Goal: Task Accomplishment & Management: Use online tool/utility

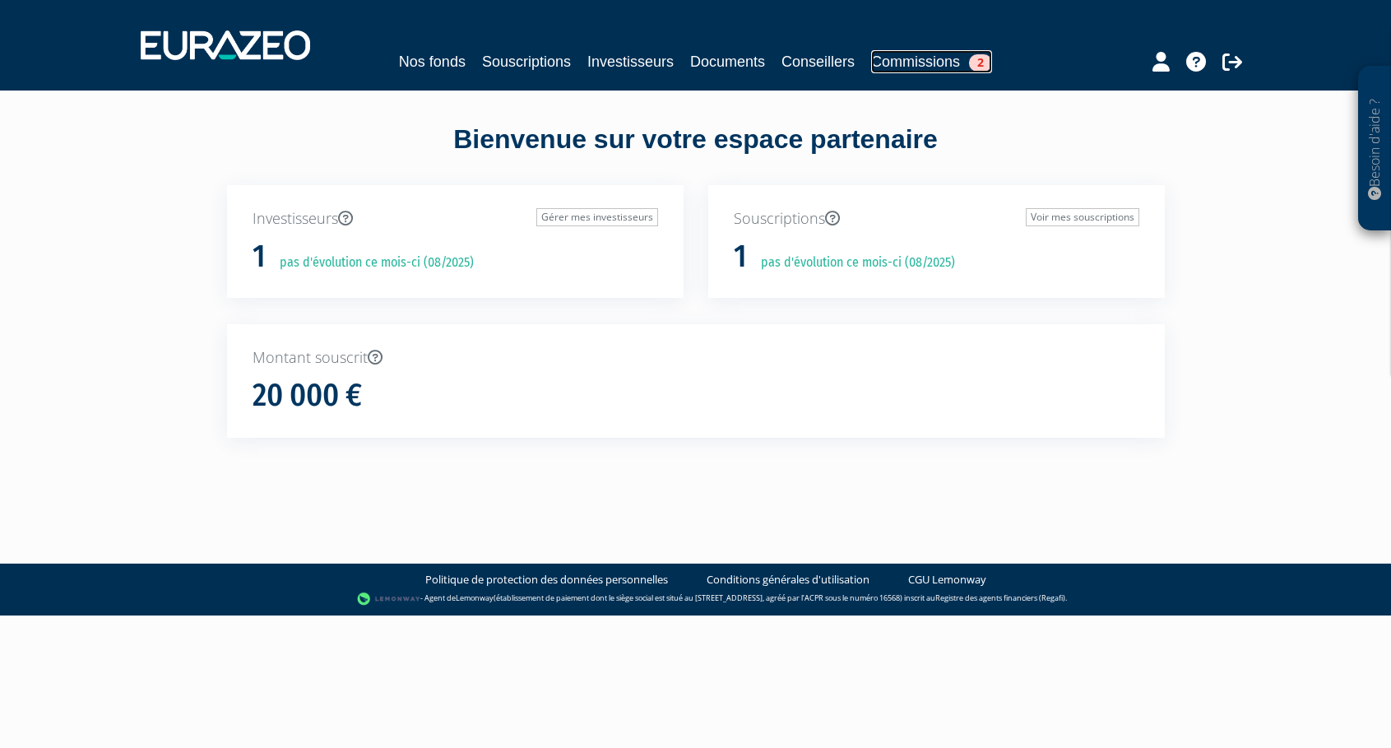
click at [922, 57] on link "Commissions 2" at bounding box center [931, 61] width 121 height 23
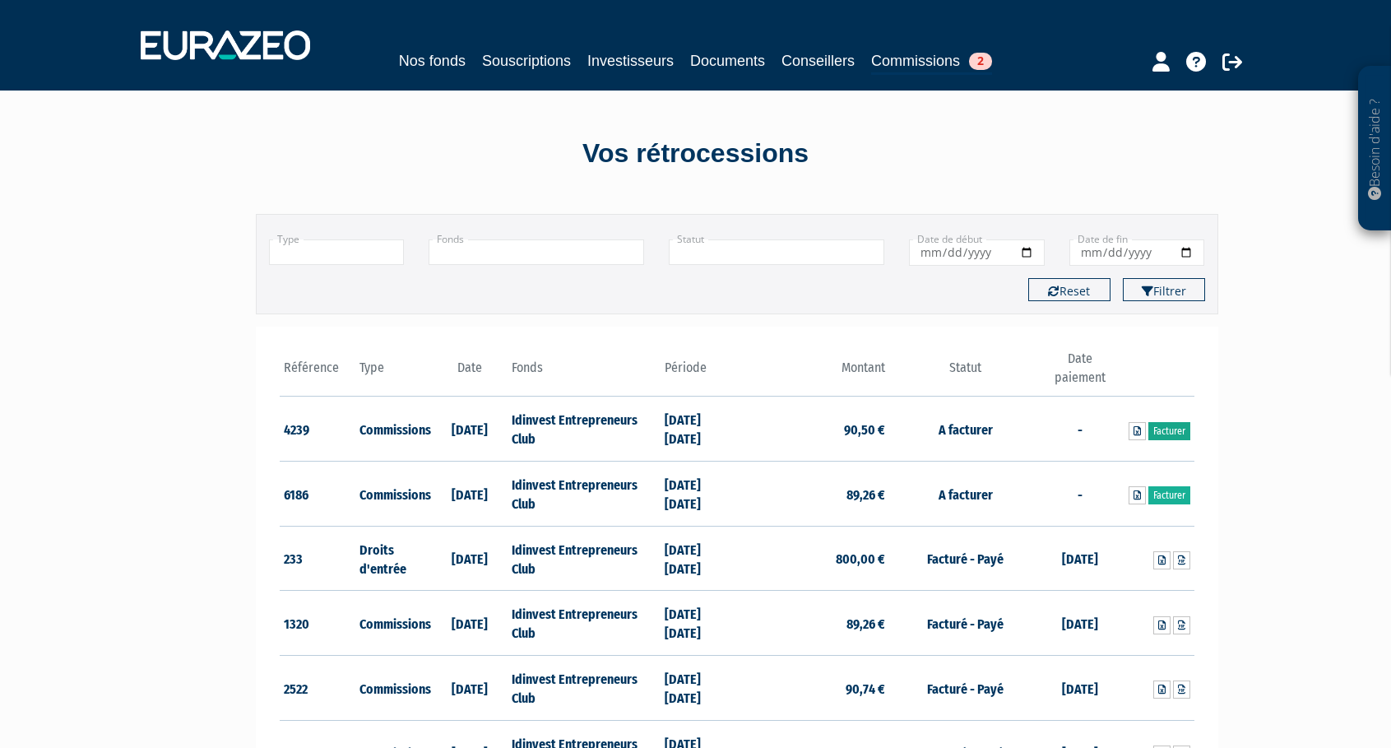
click at [1172, 429] on link "Facturer" at bounding box center [1170, 431] width 42 height 18
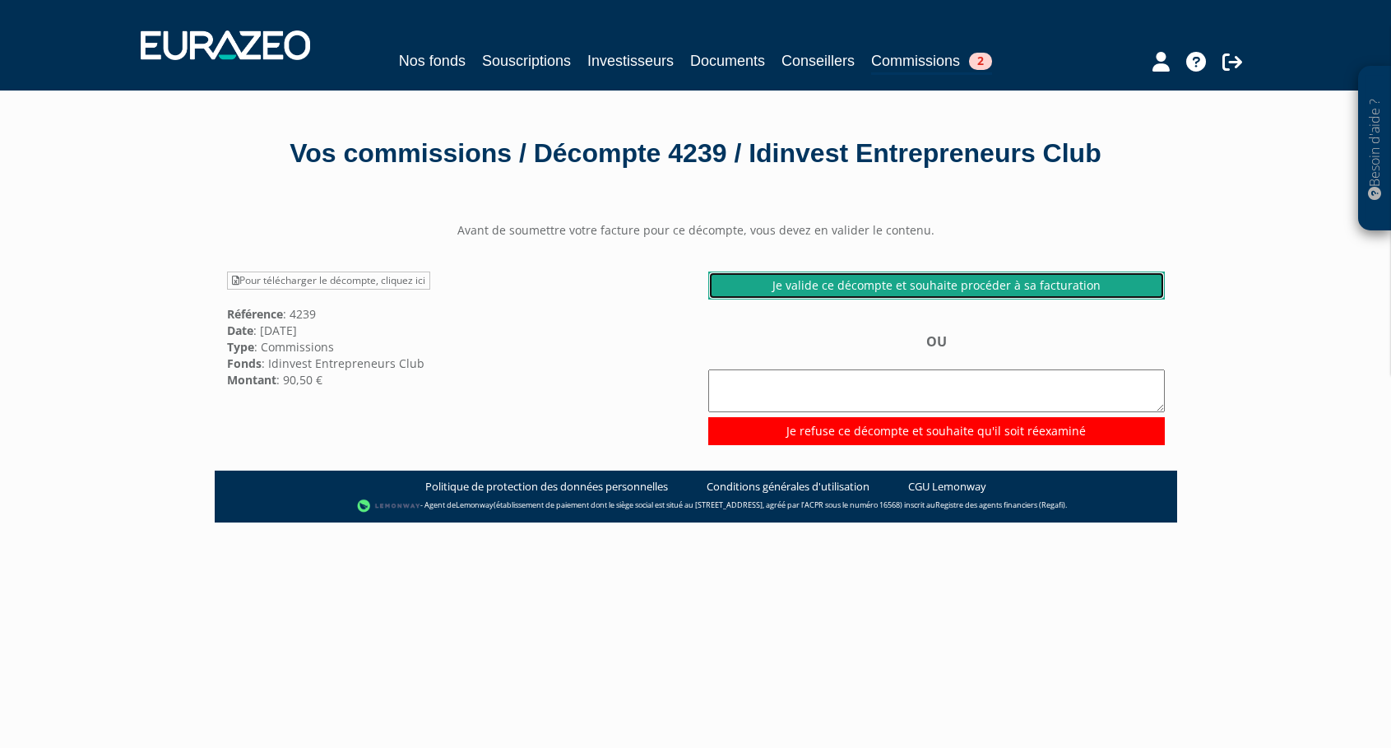
click at [1008, 283] on link "Je valide ce décompte et souhaite procéder à sa facturation" at bounding box center [936, 286] width 457 height 28
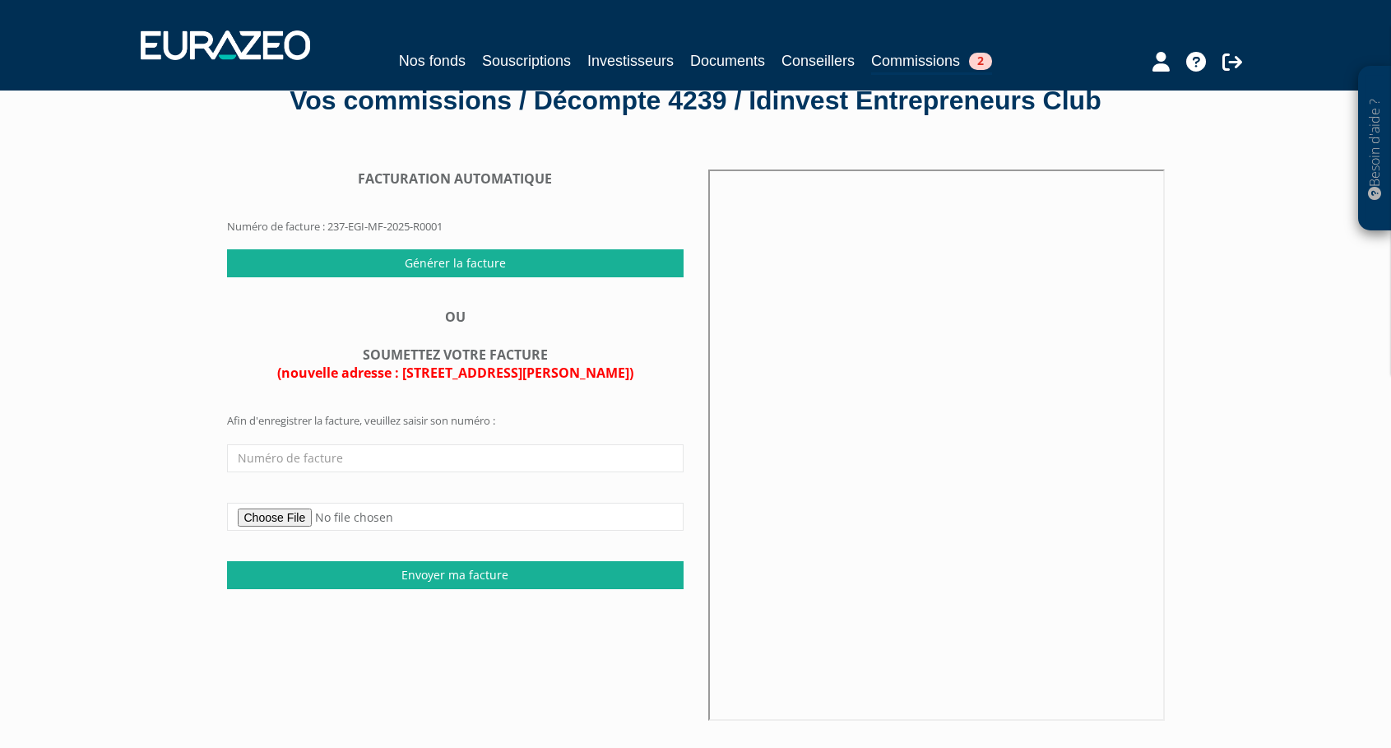
scroll to position [52, 0]
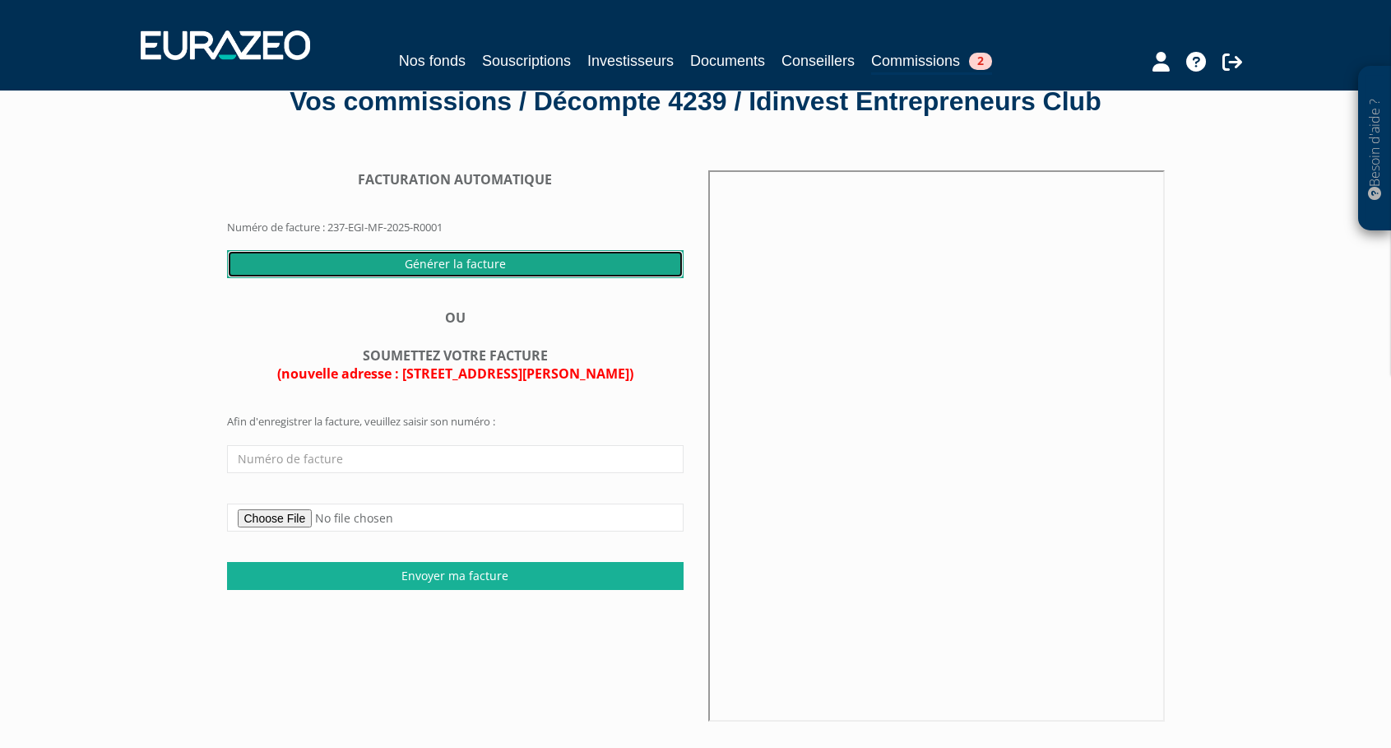
click at [454, 264] on input "Générer la facture" at bounding box center [455, 264] width 457 height 28
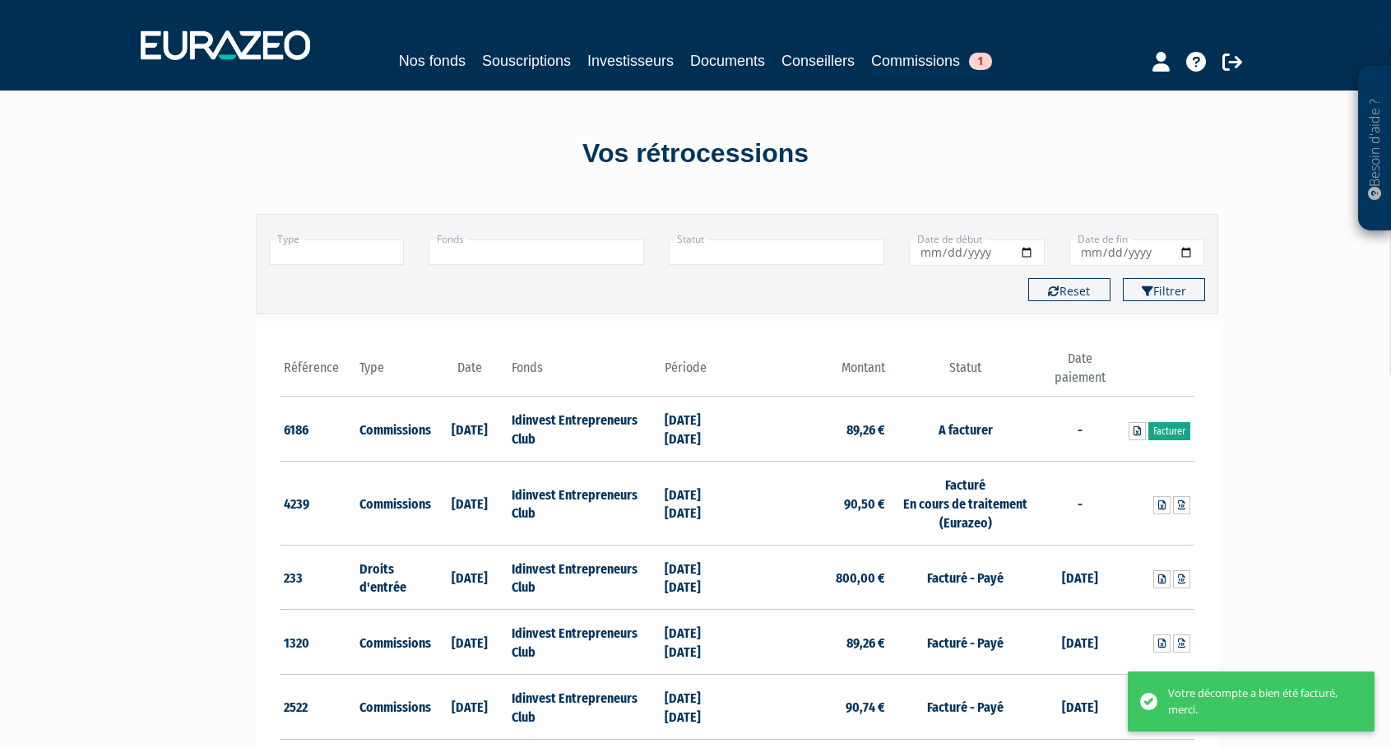
click at [1177, 431] on link "Facturer" at bounding box center [1170, 431] width 42 height 18
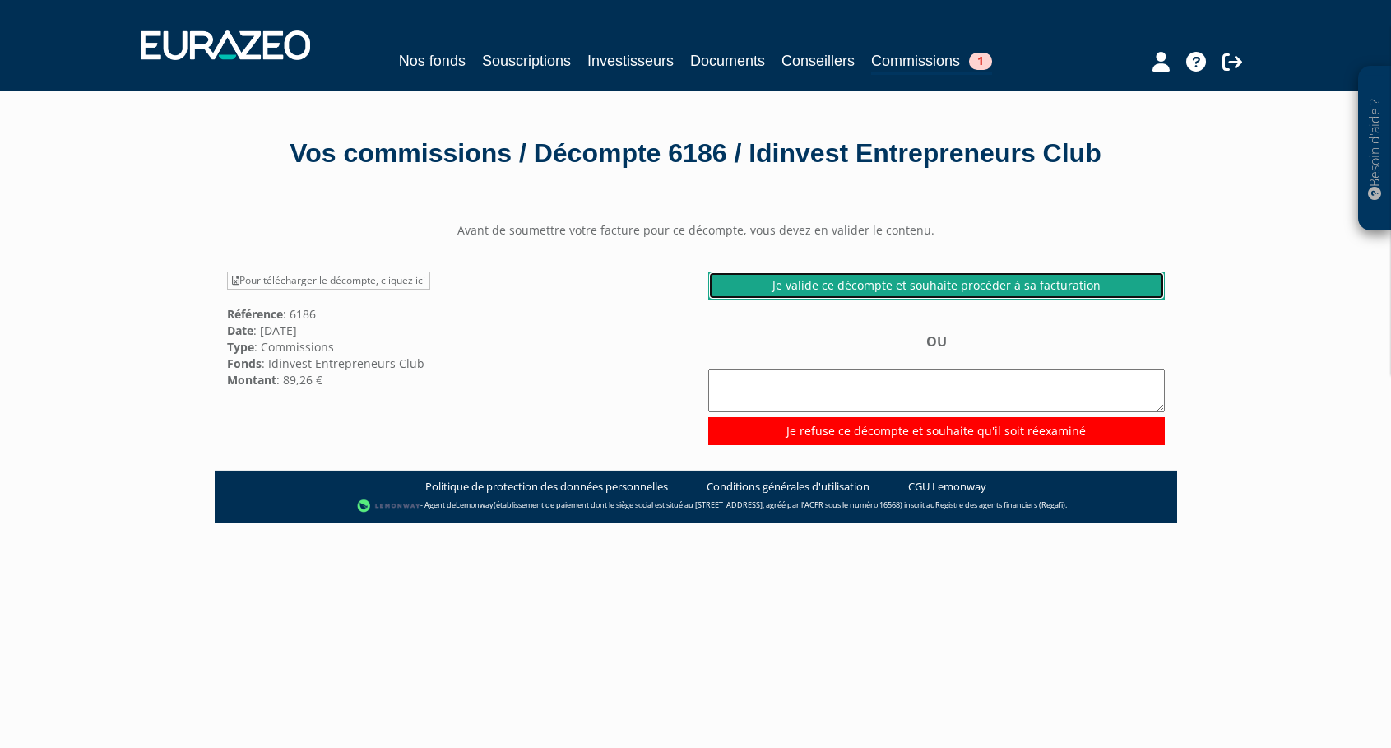
click at [913, 283] on link "Je valide ce décompte et souhaite procéder à sa facturation" at bounding box center [936, 286] width 457 height 28
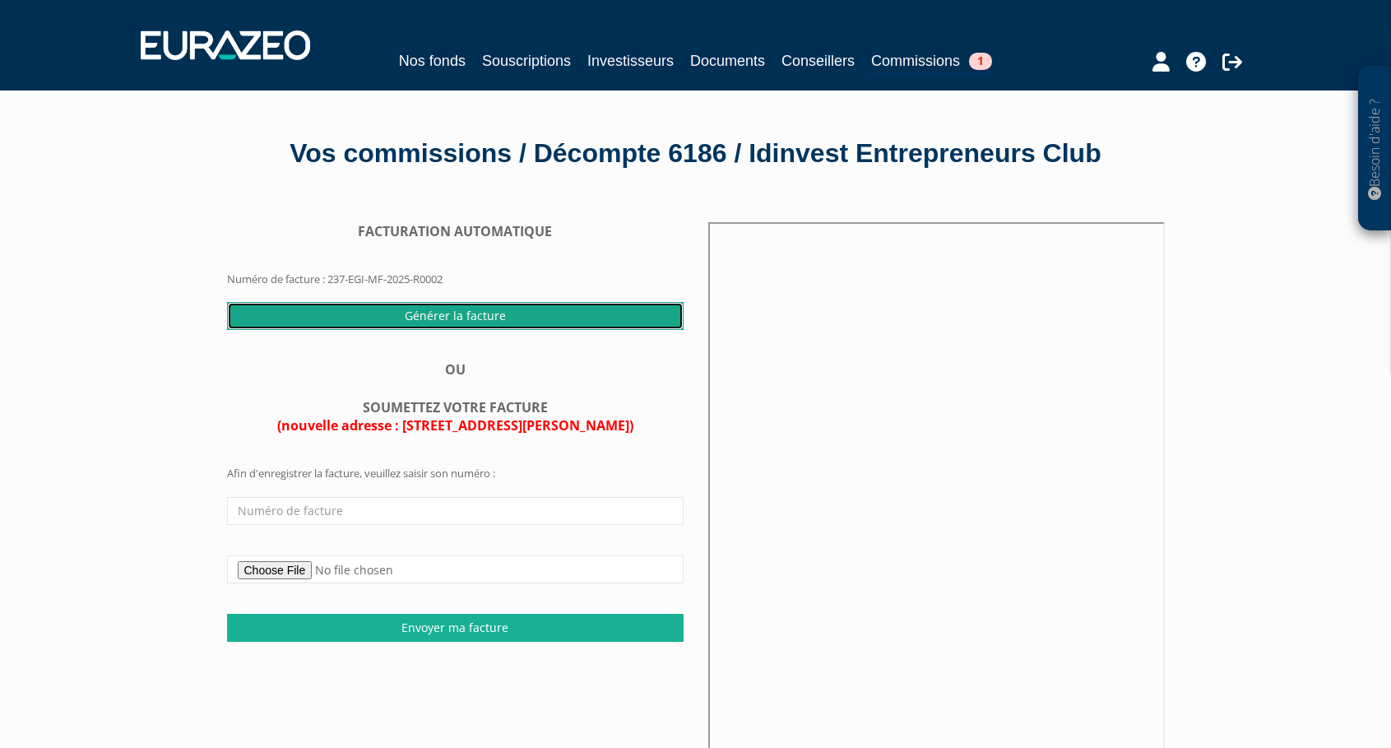
click at [432, 311] on input "Générer la facture" at bounding box center [455, 316] width 457 height 28
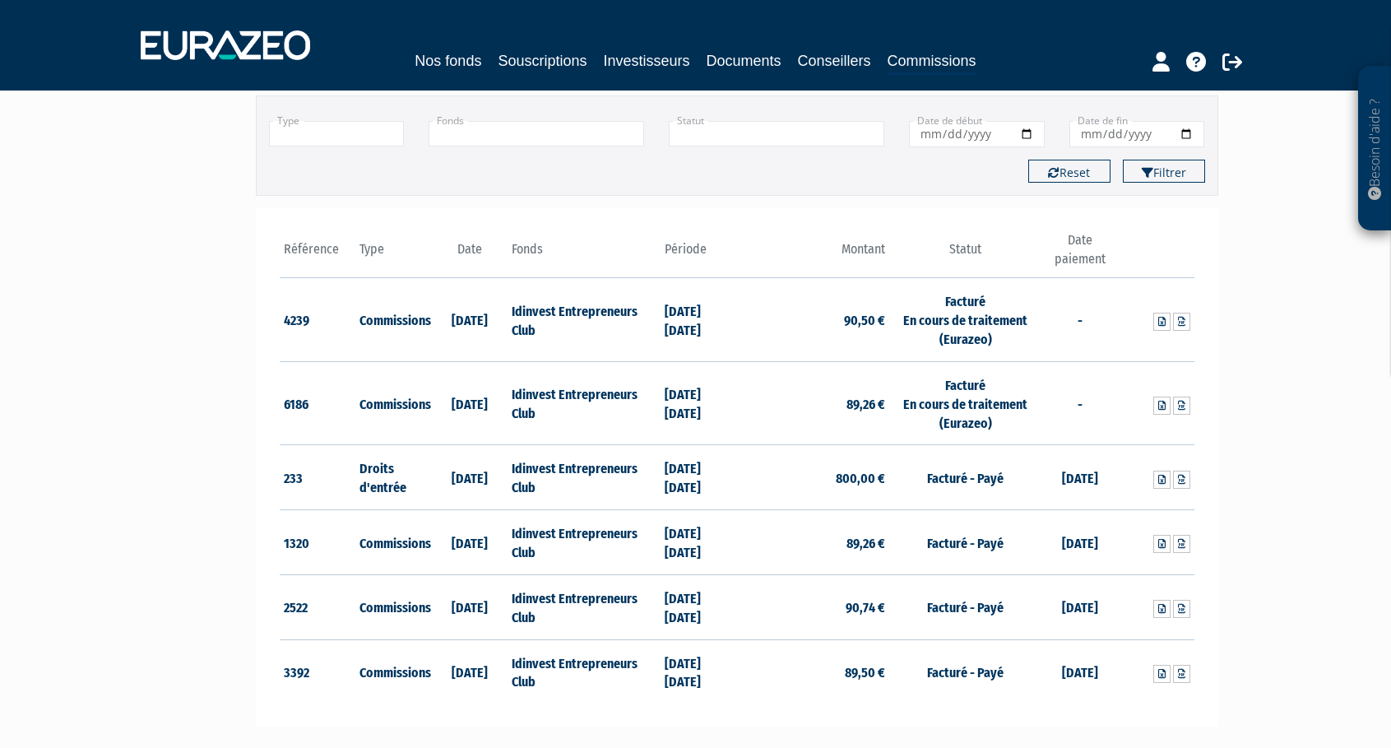
scroll to position [93, 0]
